Goal: Information Seeking & Learning: Learn about a topic

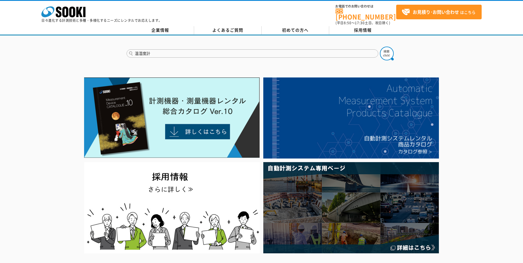
type input "温湿度計"
click at [380, 47] on button at bounding box center [387, 54] width 14 height 14
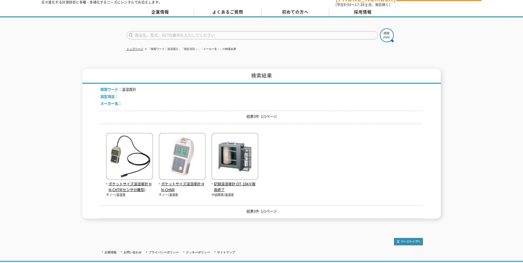
scroll to position [28, 0]
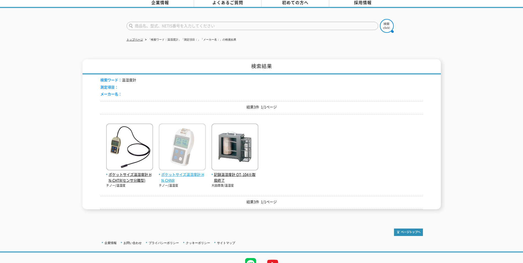
click at [190, 172] on span "ポケットサイズ温湿度計 HN-CHNR" at bounding box center [182, 178] width 47 height 12
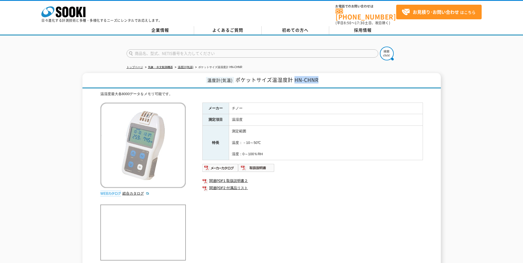
drag, startPoint x: 296, startPoint y: 75, endPoint x: 321, endPoint y: 76, distance: 25.1
click at [321, 76] on h1 "温度計(気温) ポケットサイズ温湿度計 HN-CHNR" at bounding box center [261, 80] width 358 height 15
drag, startPoint x: 321, startPoint y: 76, endPoint x: 311, endPoint y: 76, distance: 9.9
copy span "HN-CHNR"
